Goal: Book appointment/travel/reservation

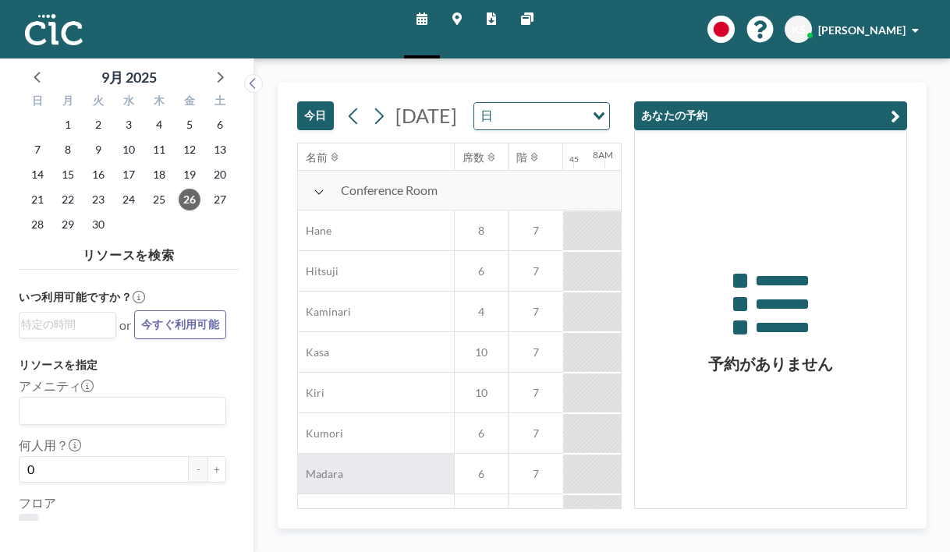
scroll to position [0, 963]
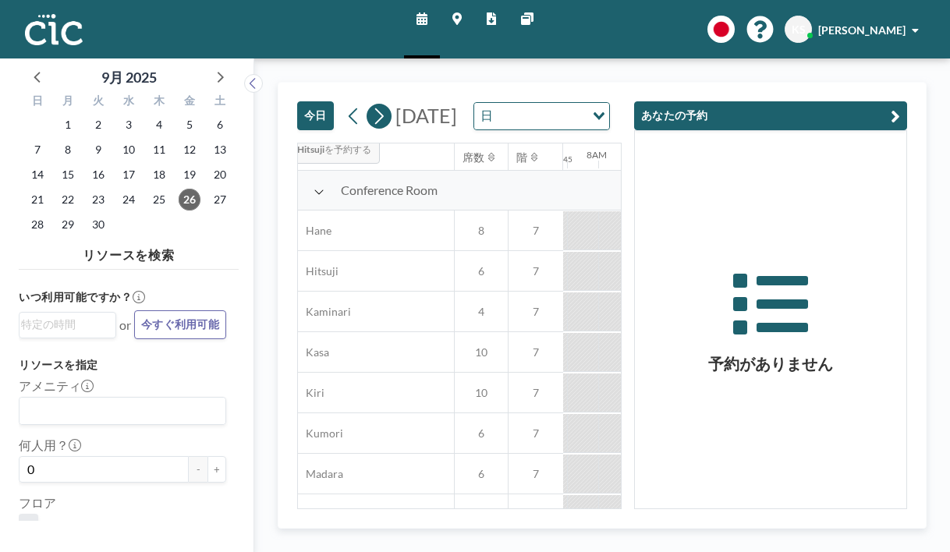
click at [375, 108] on icon at bounding box center [379, 116] width 9 height 16
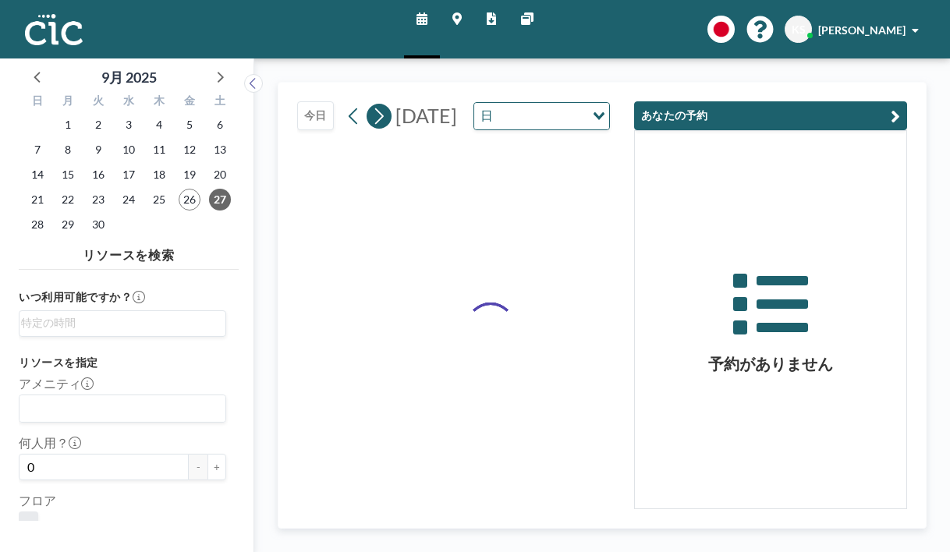
click at [375, 108] on icon at bounding box center [379, 116] width 9 height 16
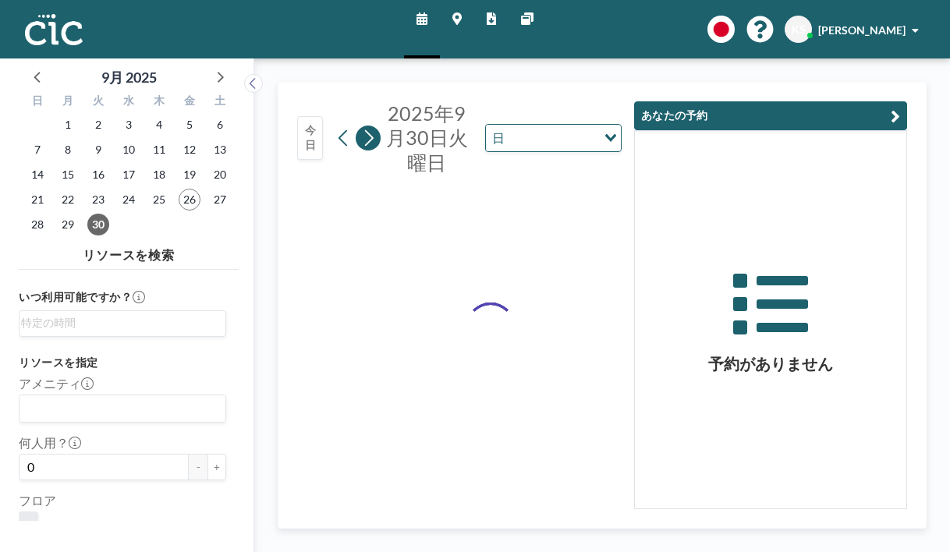
click at [365, 130] on icon at bounding box center [369, 138] width 9 height 16
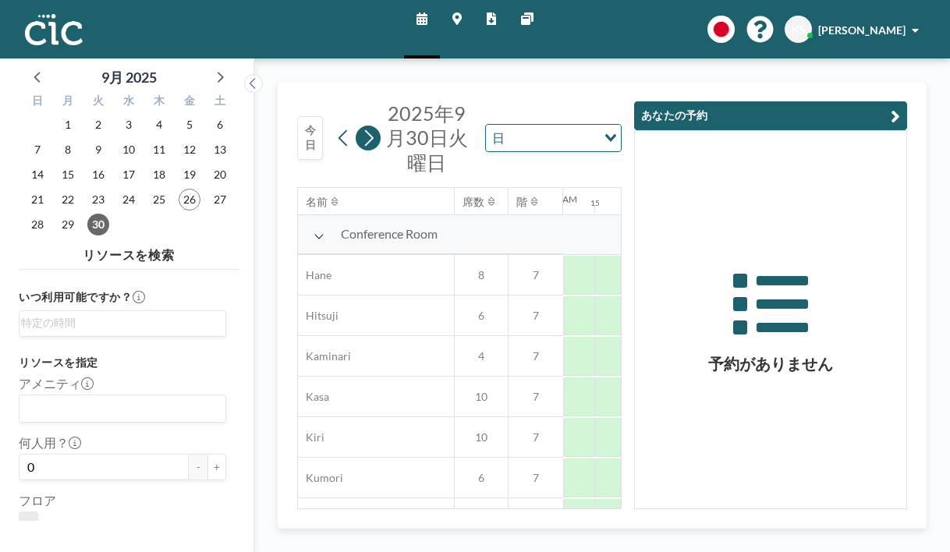
scroll to position [0, 0]
click at [365, 130] on icon at bounding box center [369, 138] width 9 height 16
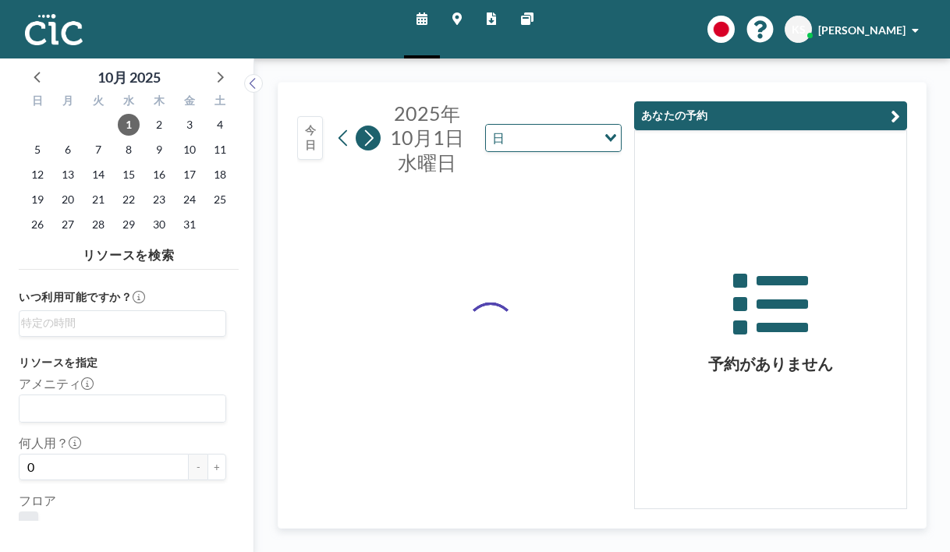
click at [365, 130] on icon at bounding box center [369, 138] width 9 height 16
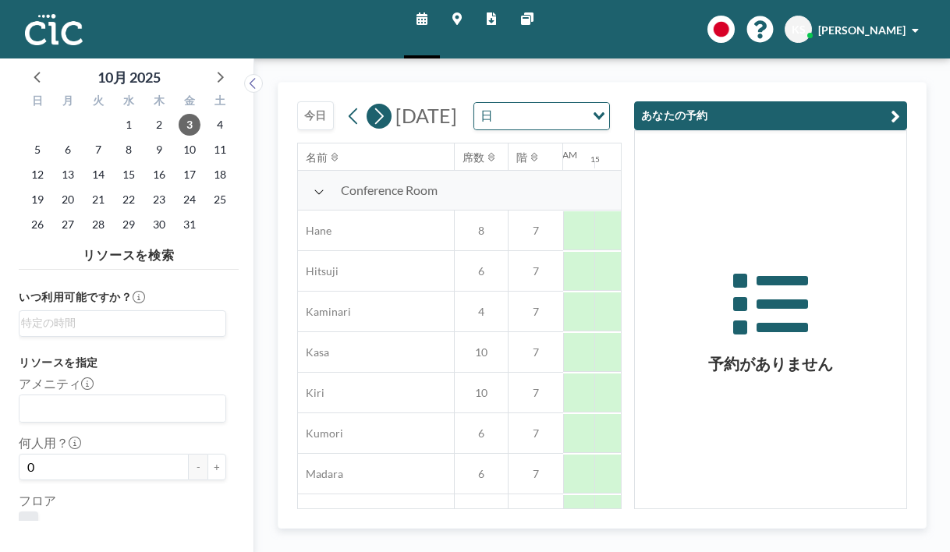
click at [375, 108] on icon at bounding box center [379, 116] width 9 height 16
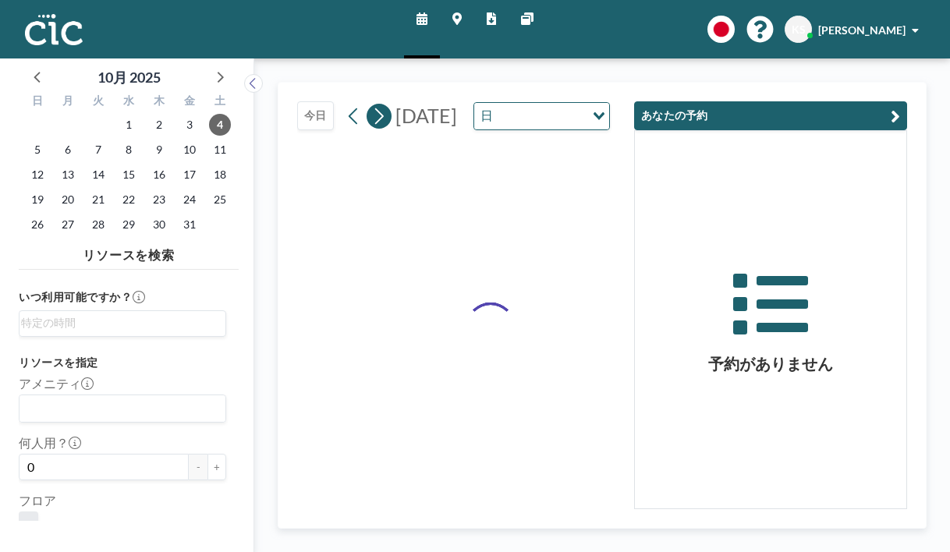
click at [375, 108] on icon at bounding box center [379, 116] width 9 height 16
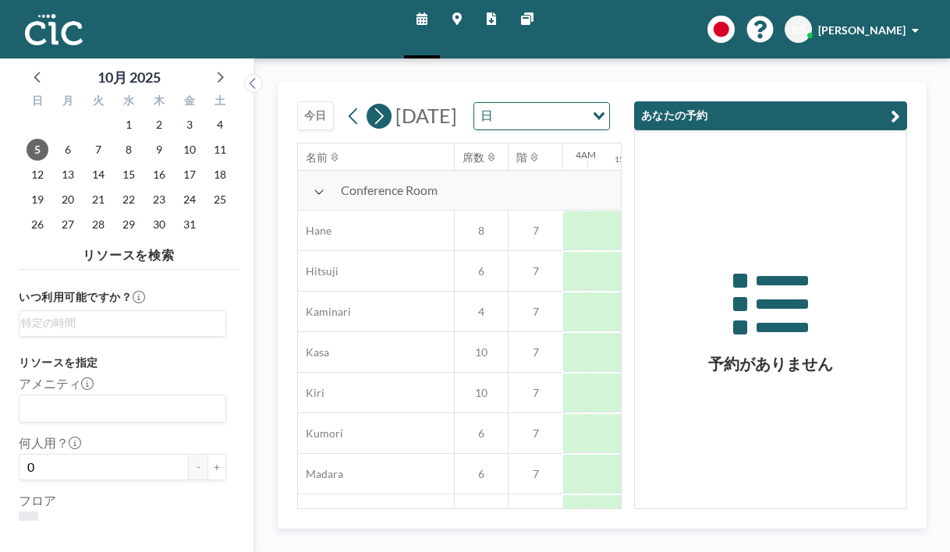
scroll to position [0, 654]
click at [375, 108] on icon at bounding box center [379, 116] width 9 height 16
click at [371, 104] on icon at bounding box center [378, 115] width 15 height 23
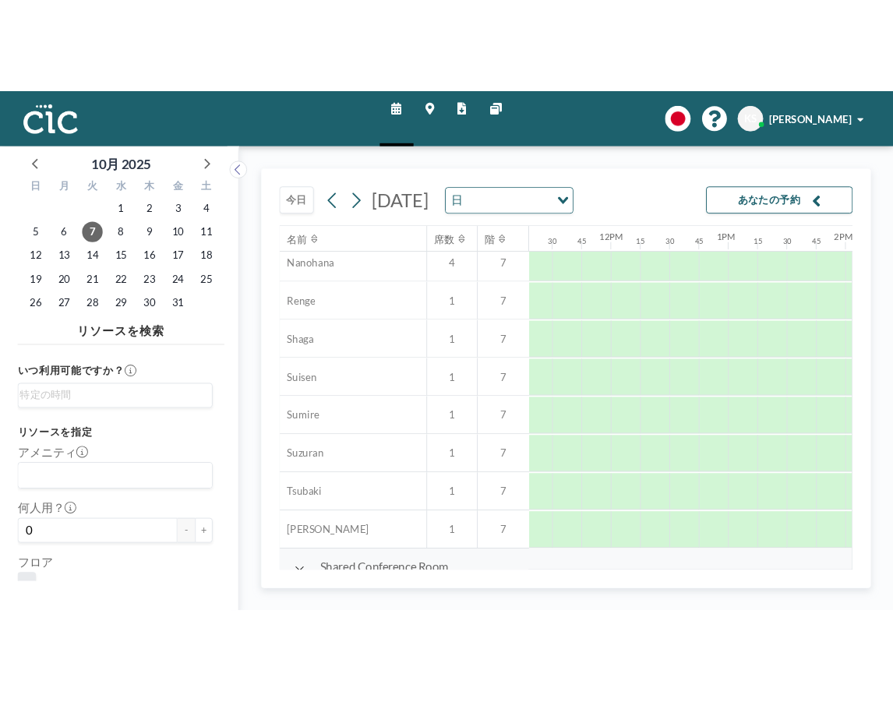
scroll to position [818, 1414]
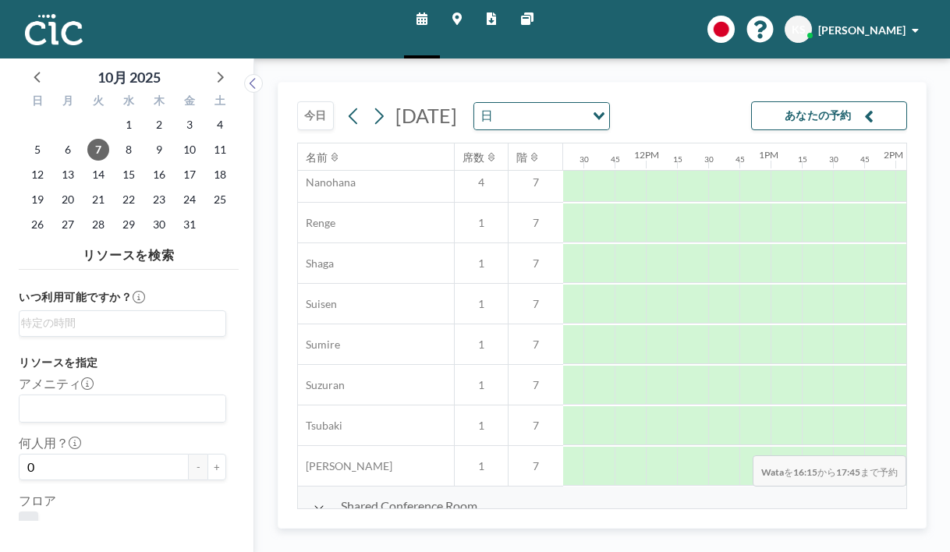
drag, startPoint x: 712, startPoint y: 464, endPoint x: 820, endPoint y: 472, distance: 108.7
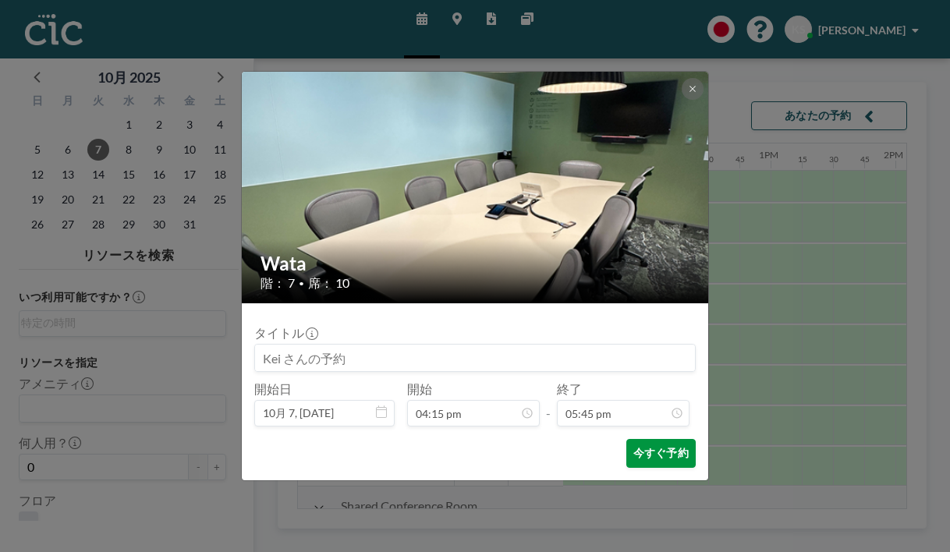
click at [626, 439] on button "今すぐ予約" at bounding box center [660, 453] width 69 height 29
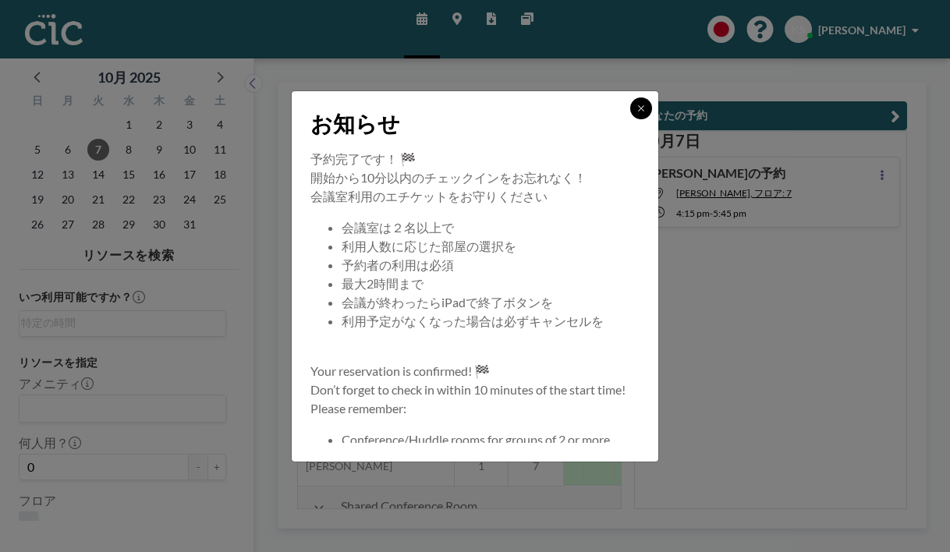
click at [636, 113] on icon at bounding box center [640, 108] width 9 height 9
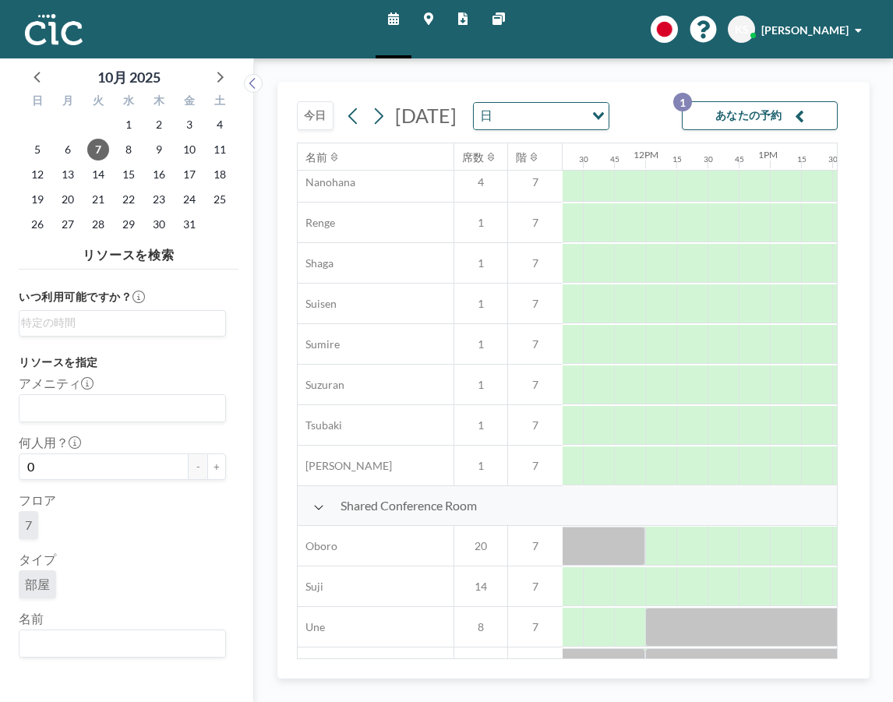
scroll to position [667, 1414]
